Goal: Find specific page/section: Find specific page/section

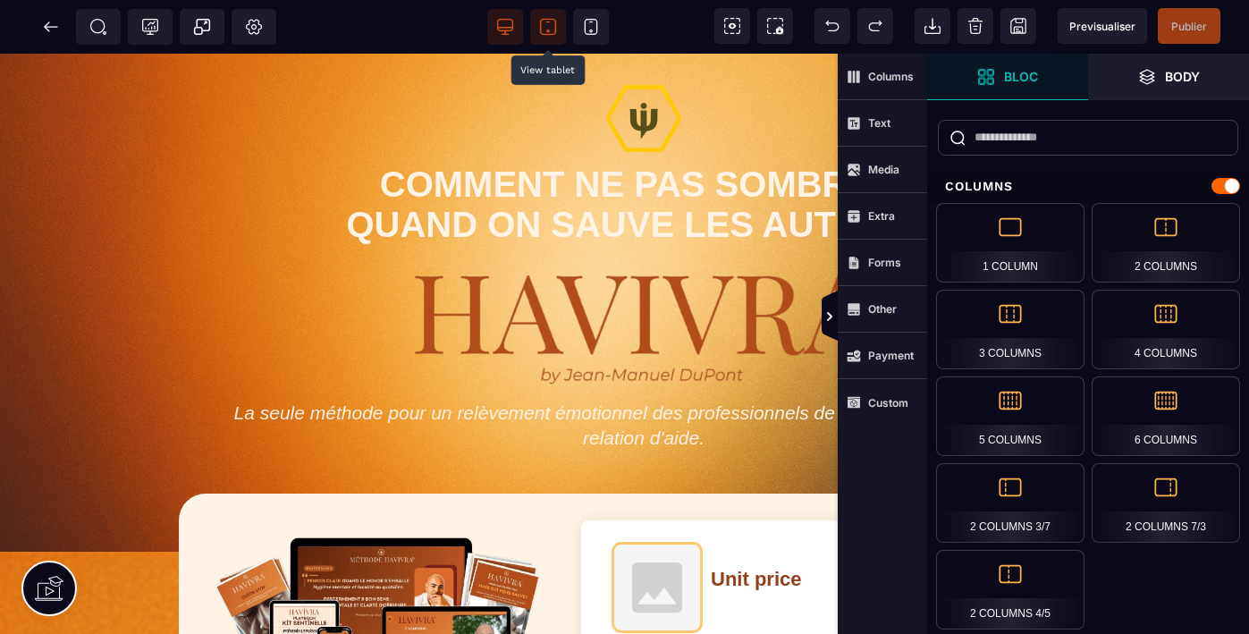
click at [546, 24] on icon at bounding box center [548, 27] width 18 height 18
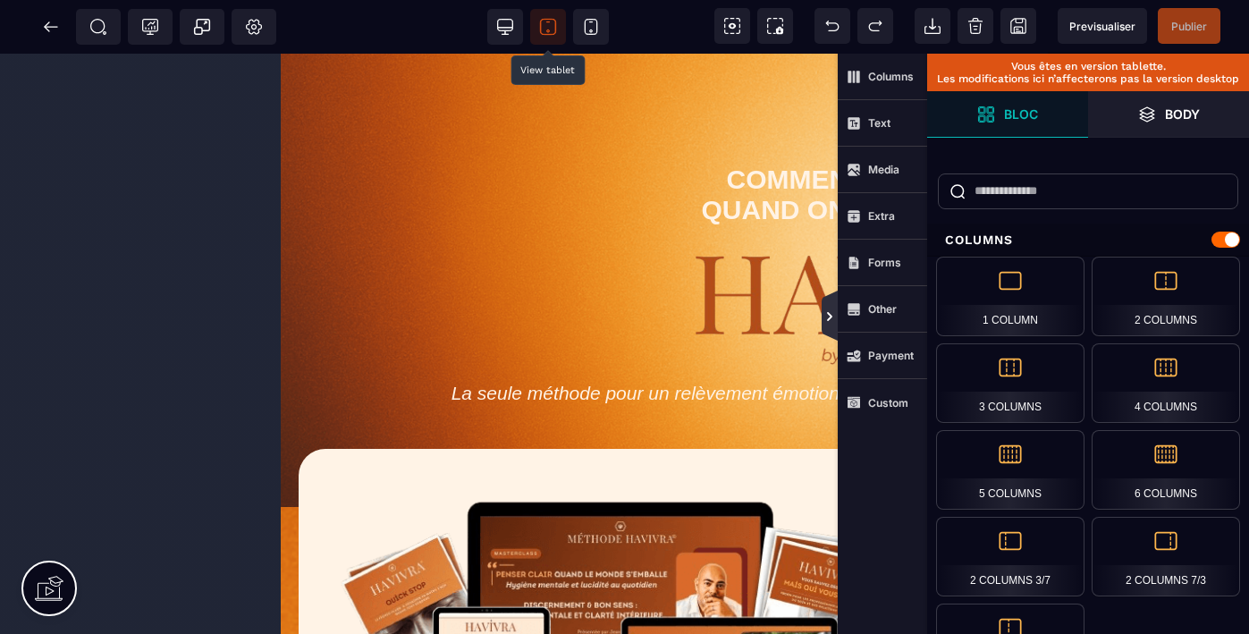
click at [833, 315] on icon at bounding box center [830, 316] width 14 height 14
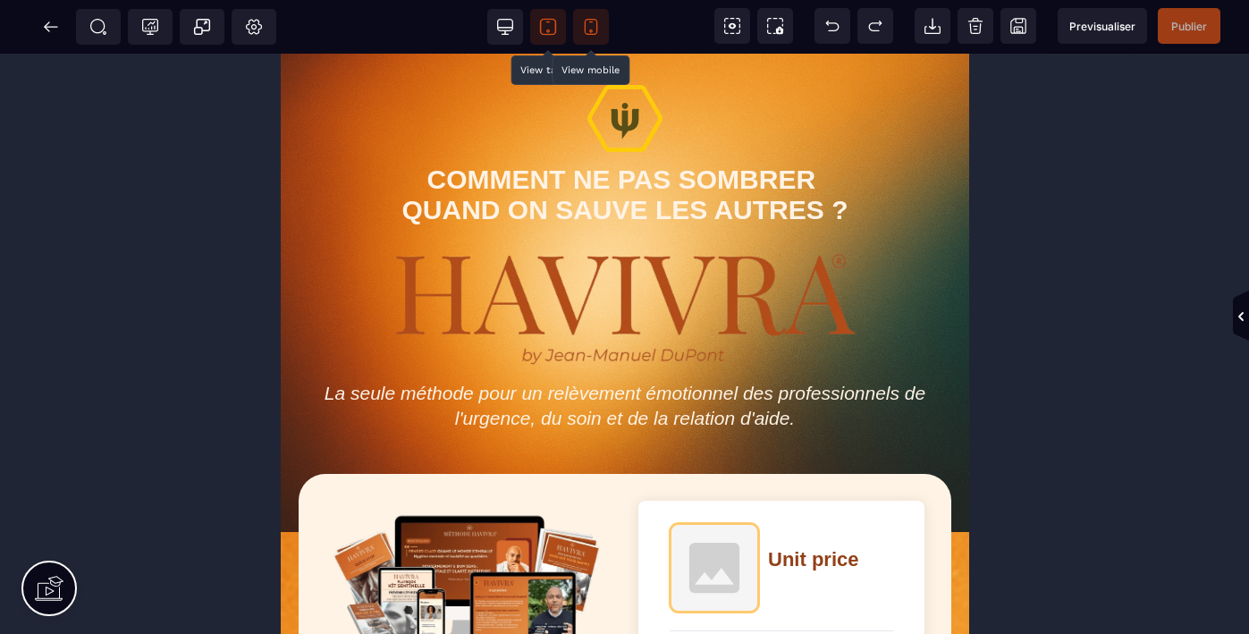
click at [593, 25] on icon at bounding box center [591, 27] width 18 height 18
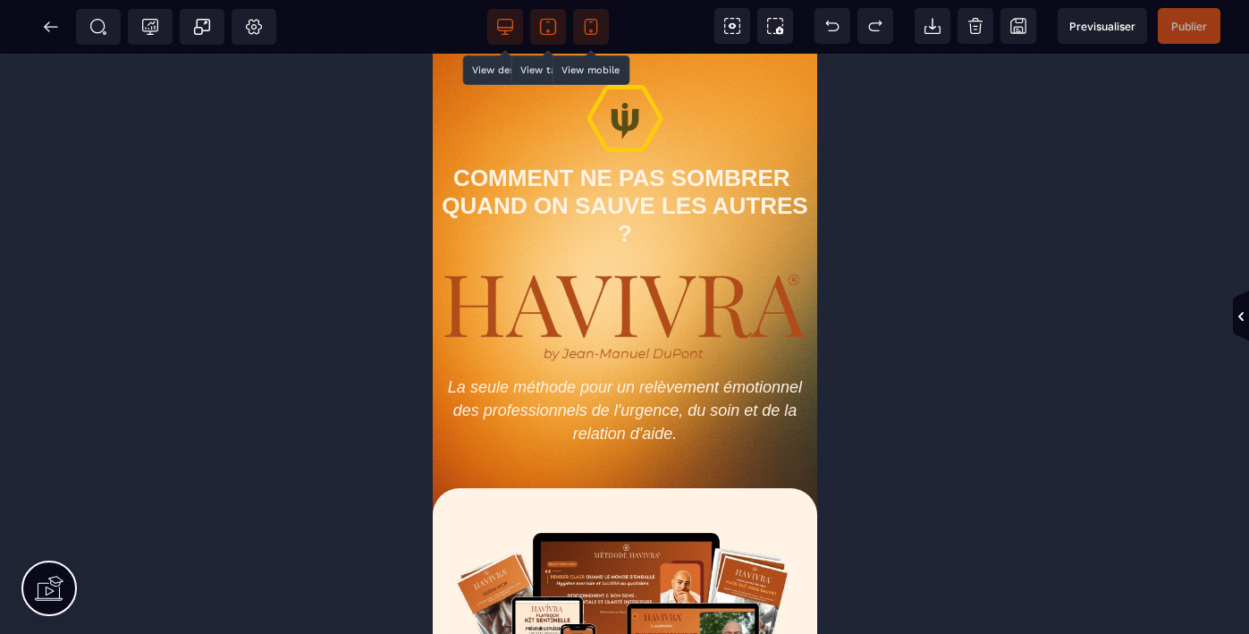
click at [508, 22] on icon at bounding box center [505, 27] width 18 height 18
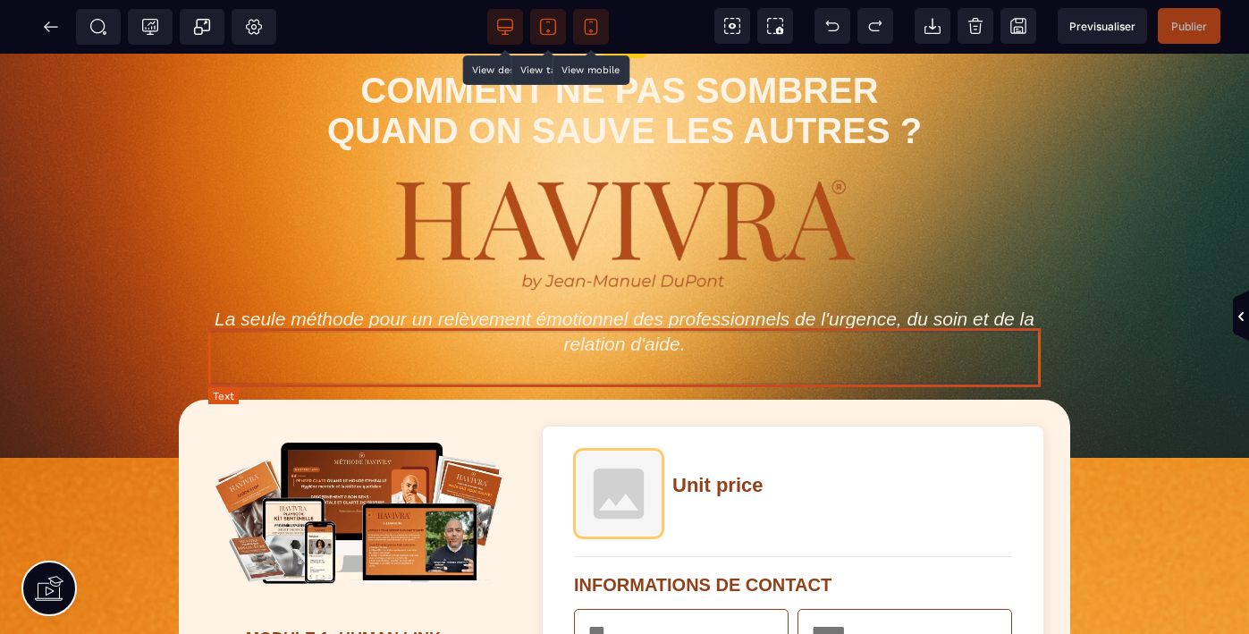
scroll to position [106, 0]
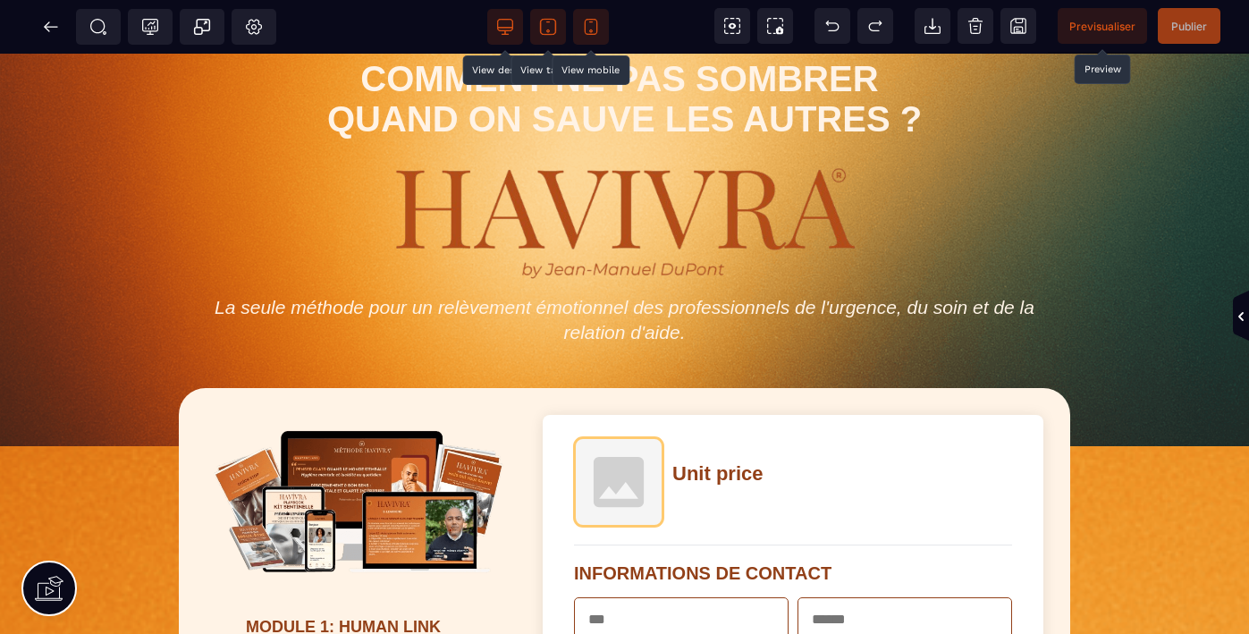
click at [1103, 27] on span "Previsualiser" at bounding box center [1102, 26] width 66 height 13
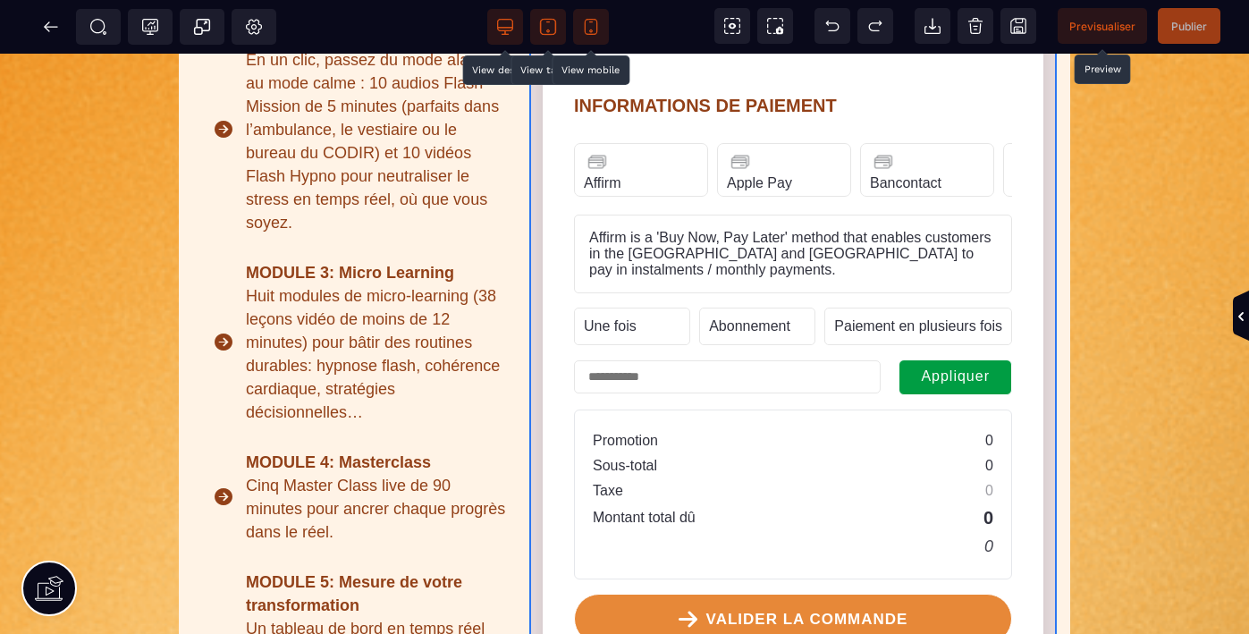
scroll to position [933, 0]
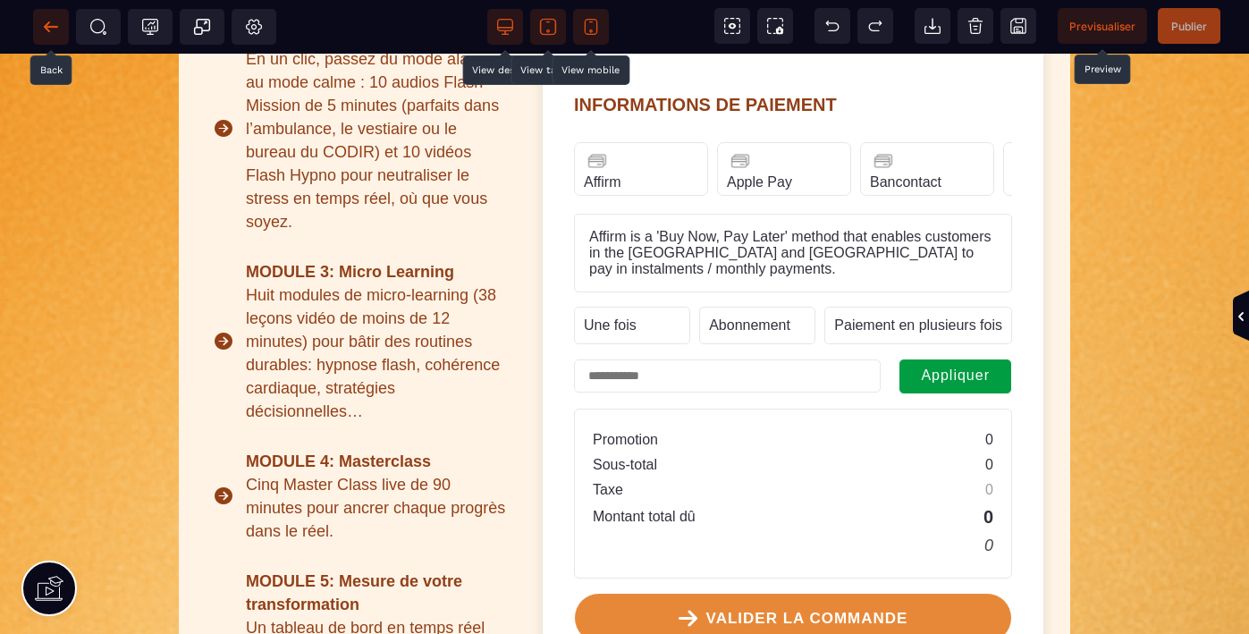
click at [52, 24] on icon at bounding box center [51, 27] width 18 height 18
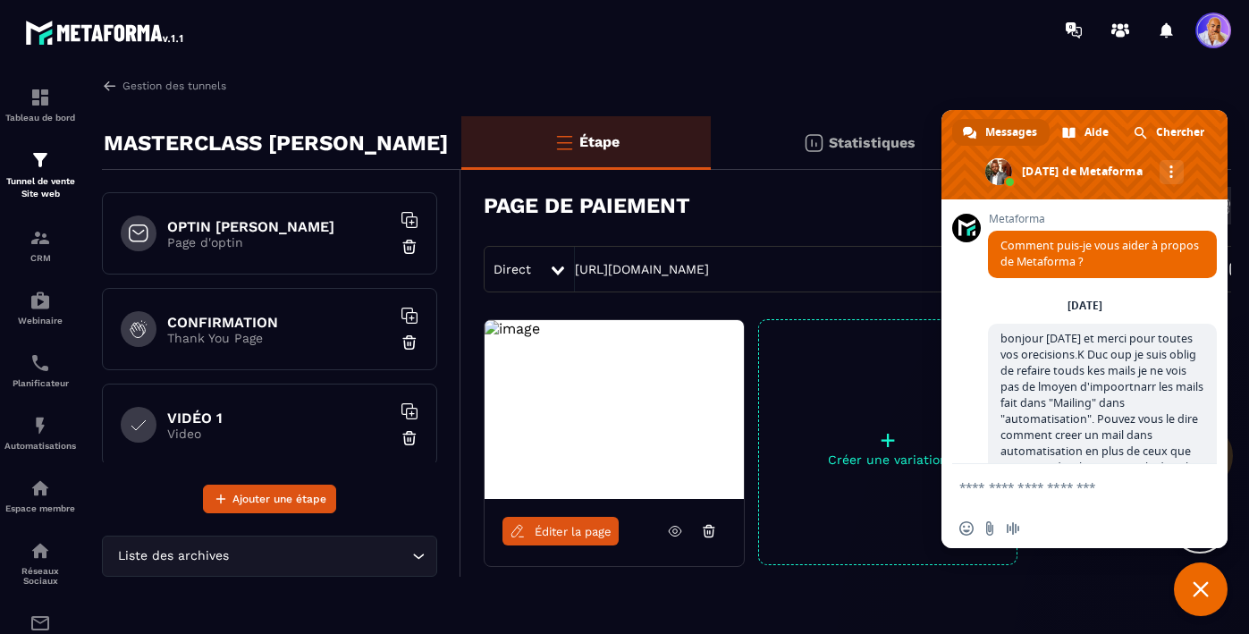
click at [571, 533] on span "Éditer la page" at bounding box center [573, 531] width 77 height 13
